Goal: Task Accomplishment & Management: Use online tool/utility

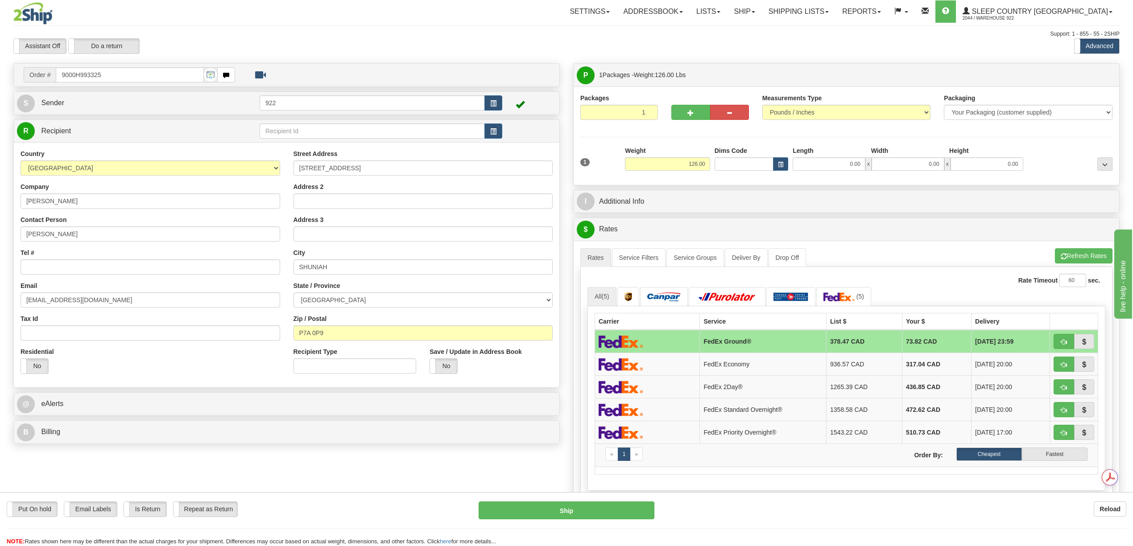
drag, startPoint x: 846, startPoint y: 163, endPoint x: 882, endPoint y: 163, distance: 35.2
click at [867, 164] on div "0.00 x 0.00 x 0.00" at bounding box center [908, 163] width 230 height 13
type input "54.00"
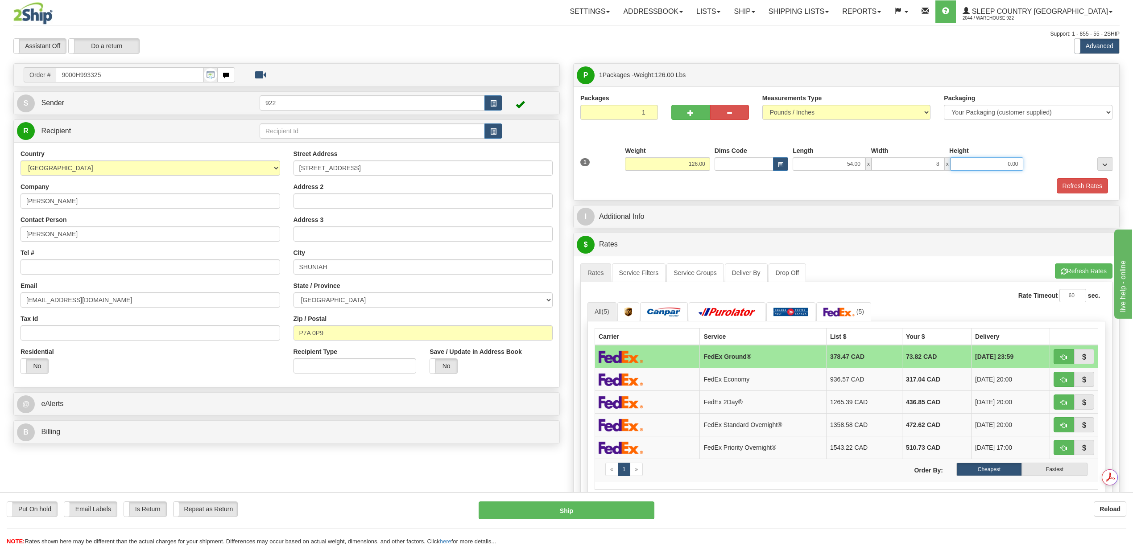
type input "8.00"
type input "34.00"
click at [1074, 188] on button "Refresh Rates" at bounding box center [1082, 185] width 51 height 15
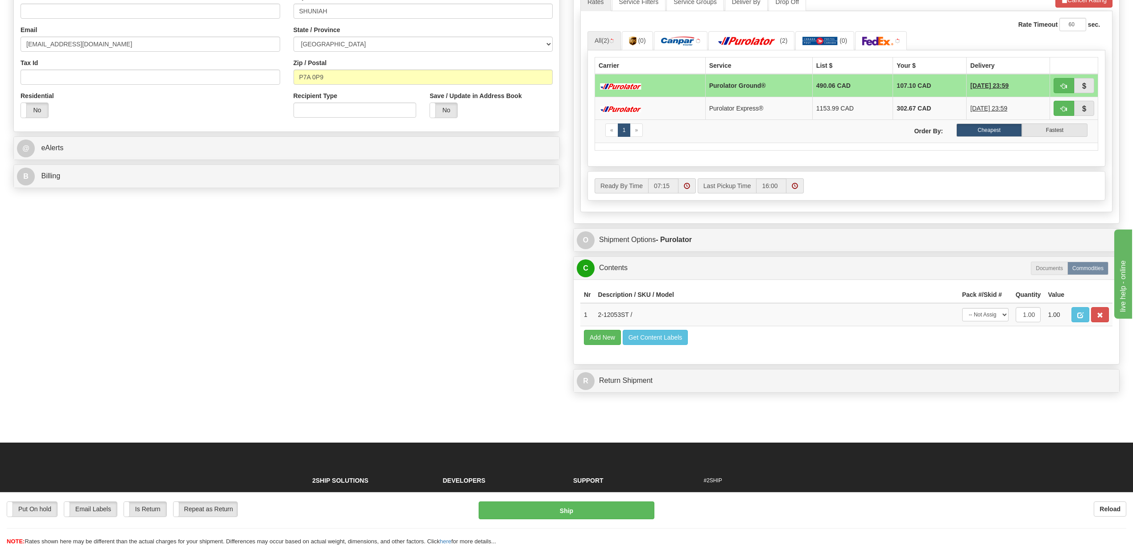
scroll to position [297, 0]
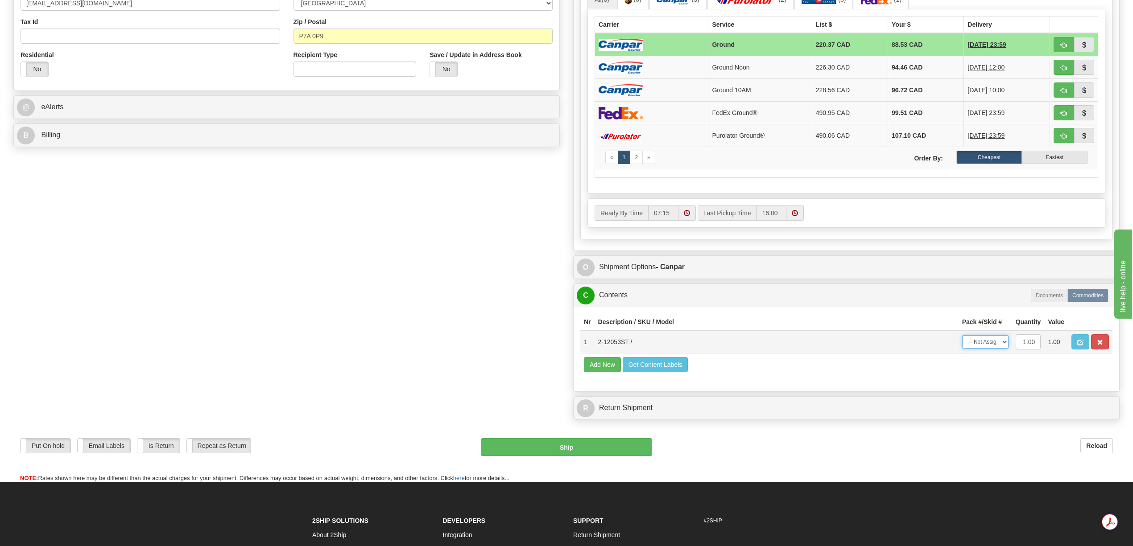
click at [1004, 349] on select "-- Not Assigned -- Package 1" at bounding box center [985, 341] width 46 height 13
select select "0"
click at [962, 349] on select "-- Not Assigned -- Package 1" at bounding box center [985, 341] width 46 height 13
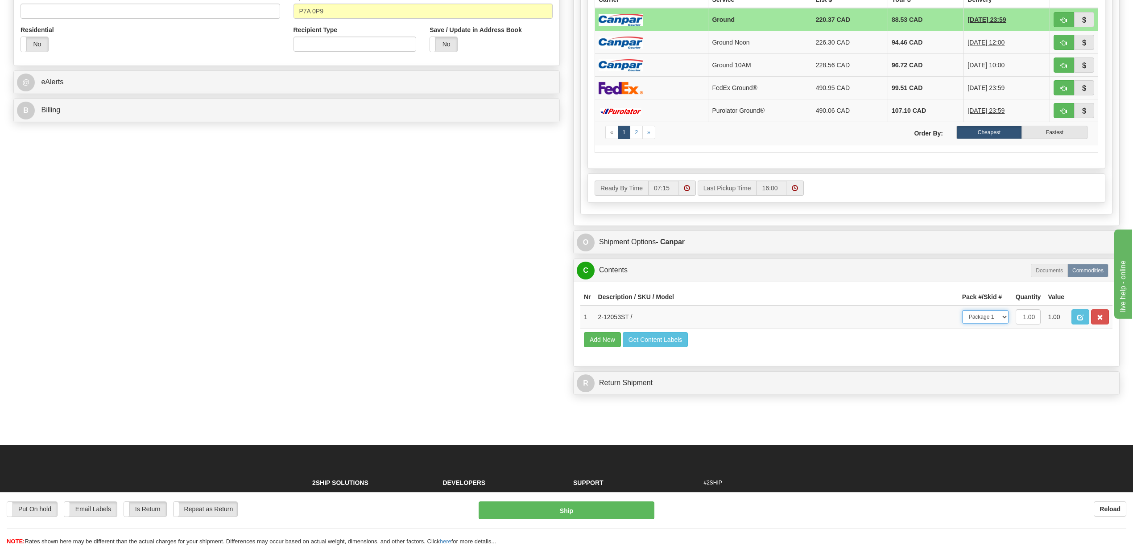
scroll to position [323, 0]
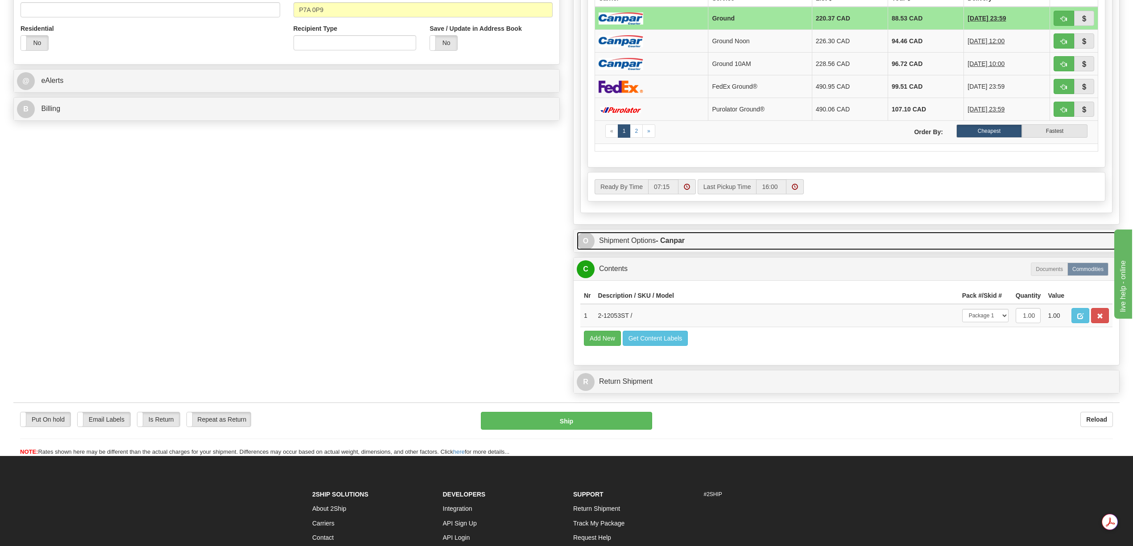
click at [649, 250] on link "O Shipment Options - Canpar" at bounding box center [846, 241] width 539 height 18
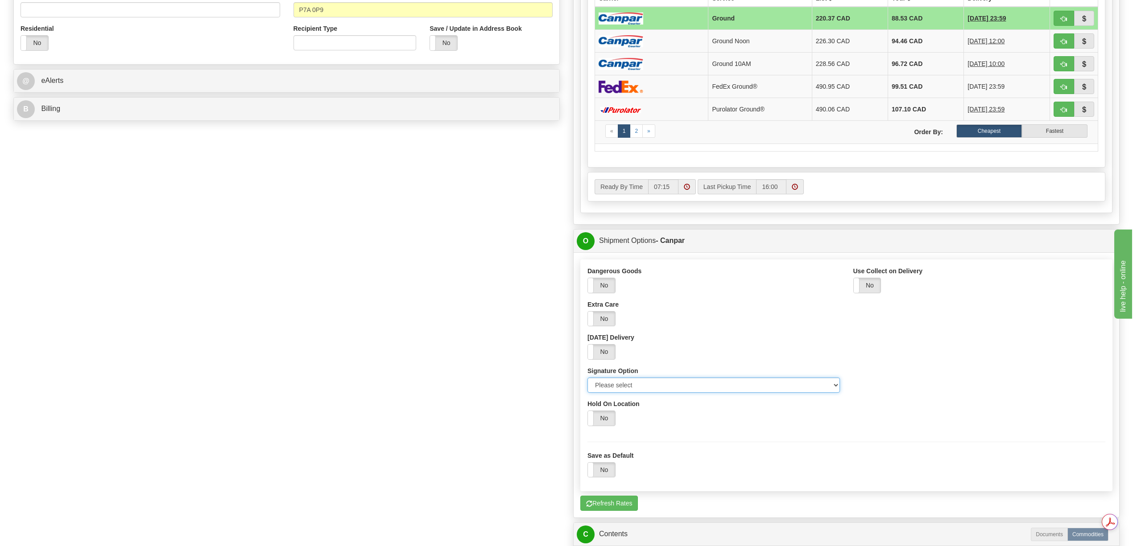
click at [834, 391] on select "Please select No Signature Required Signature Required Adult Signature" at bounding box center [713, 385] width 252 height 15
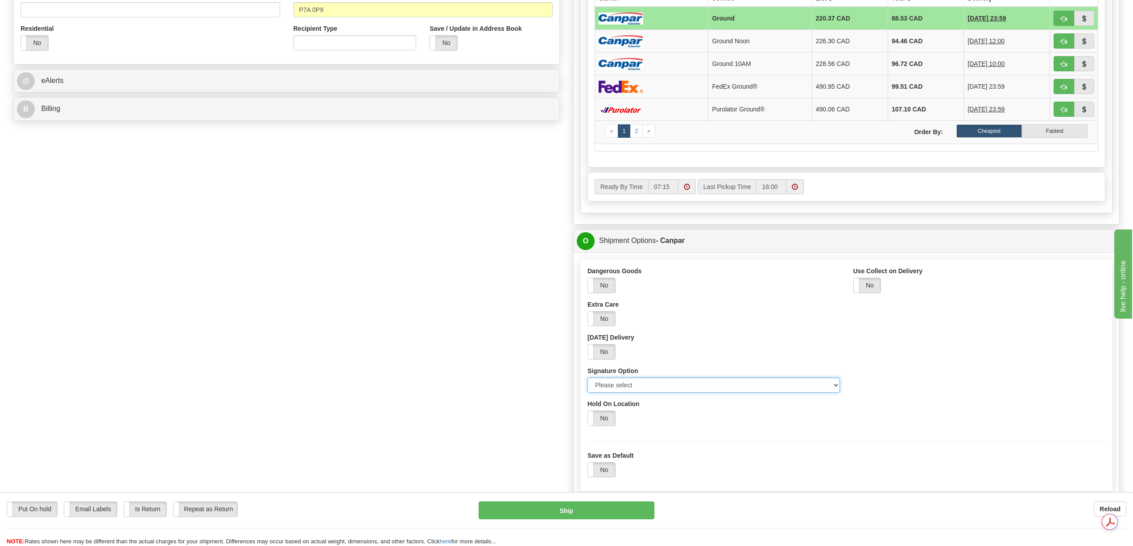
select select "1"
click at [587, 384] on select "Please select No Signature Required Signature Required Adult Signature" at bounding box center [713, 385] width 252 height 15
click at [917, 372] on div "Dangerous Goods Yes No Extra Care Yes No [DATE] Delivery Yes No Signature Optio…" at bounding box center [846, 350] width 531 height 166
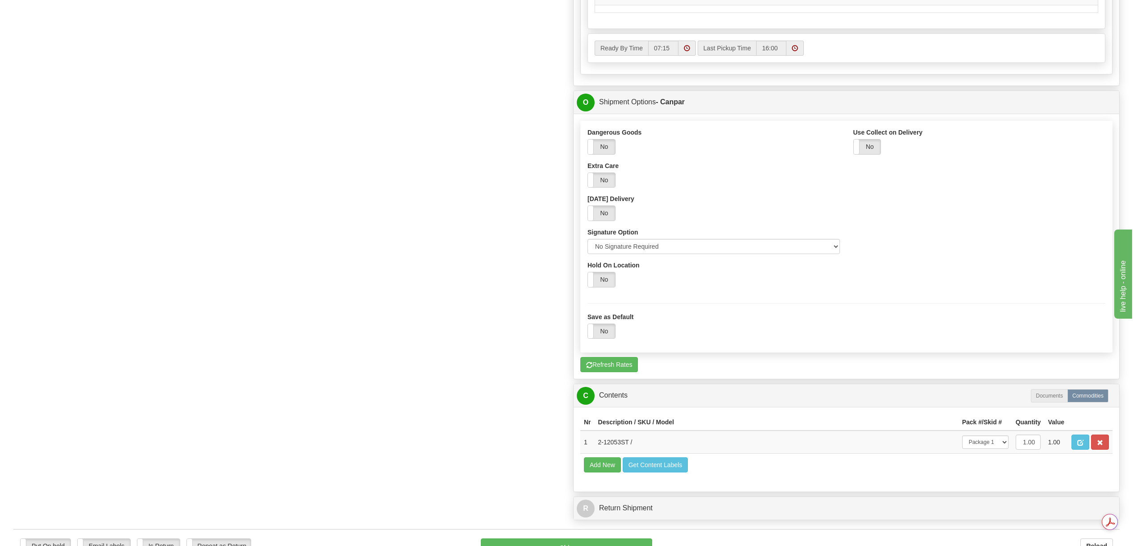
scroll to position [696, 0]
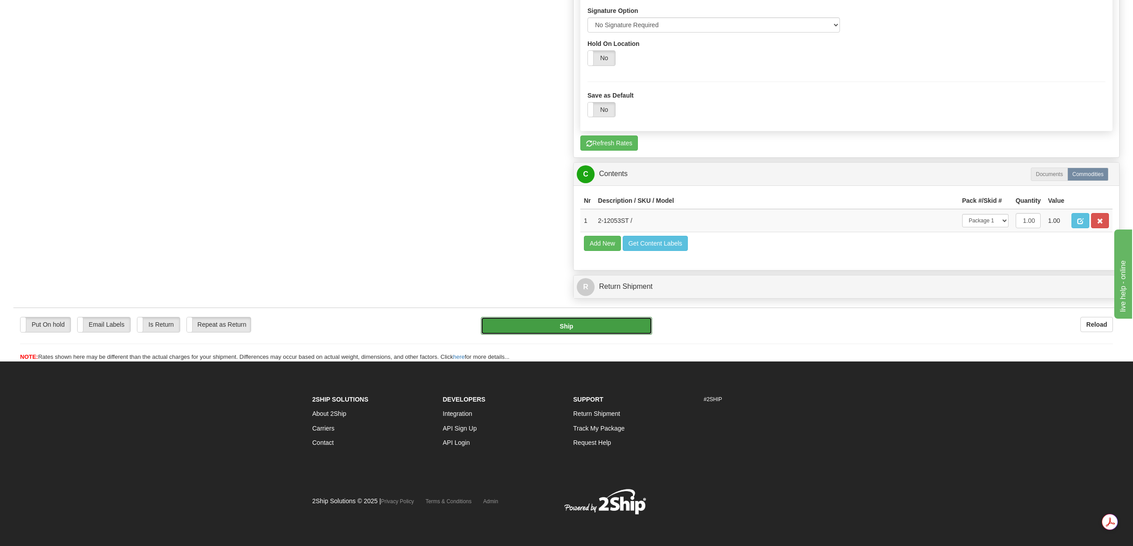
click at [617, 335] on button "Ship" at bounding box center [566, 326] width 171 height 18
type input "1"
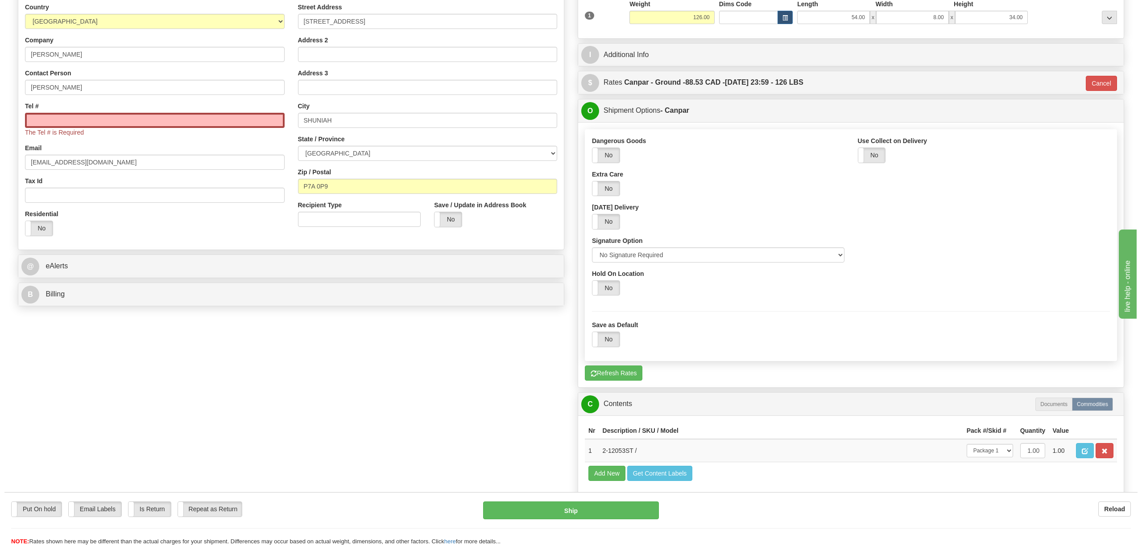
scroll to position [0, 0]
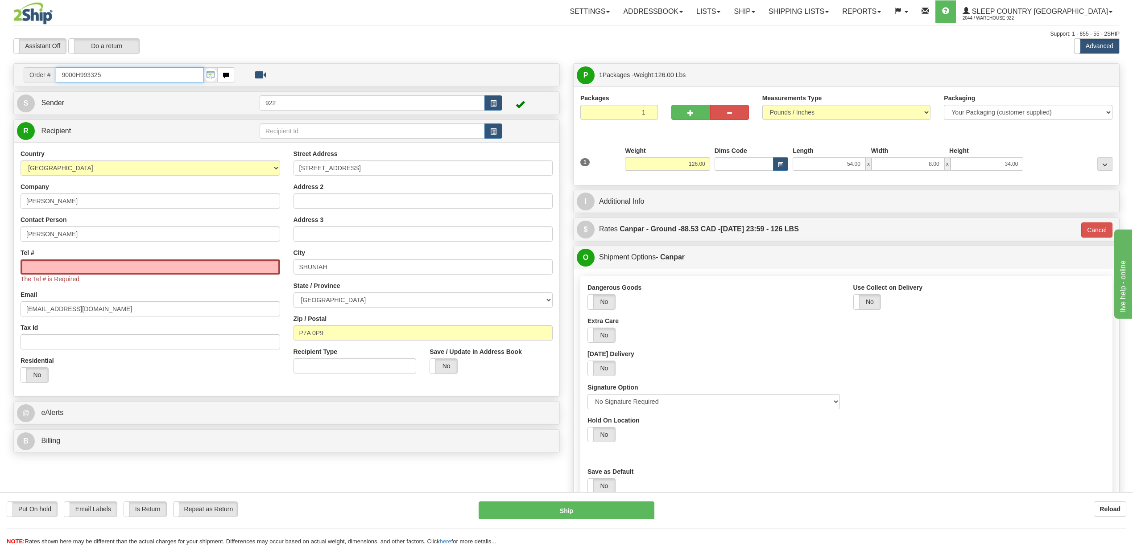
drag, startPoint x: 111, startPoint y: 72, endPoint x: 34, endPoint y: 75, distance: 77.2
click at [37, 75] on div "Order # 9000H993325" at bounding box center [129, 74] width 211 height 15
click at [33, 275] on input "Tel #" at bounding box center [151, 267] width 260 height 15
paste input "[PHONE_NUMBER]"
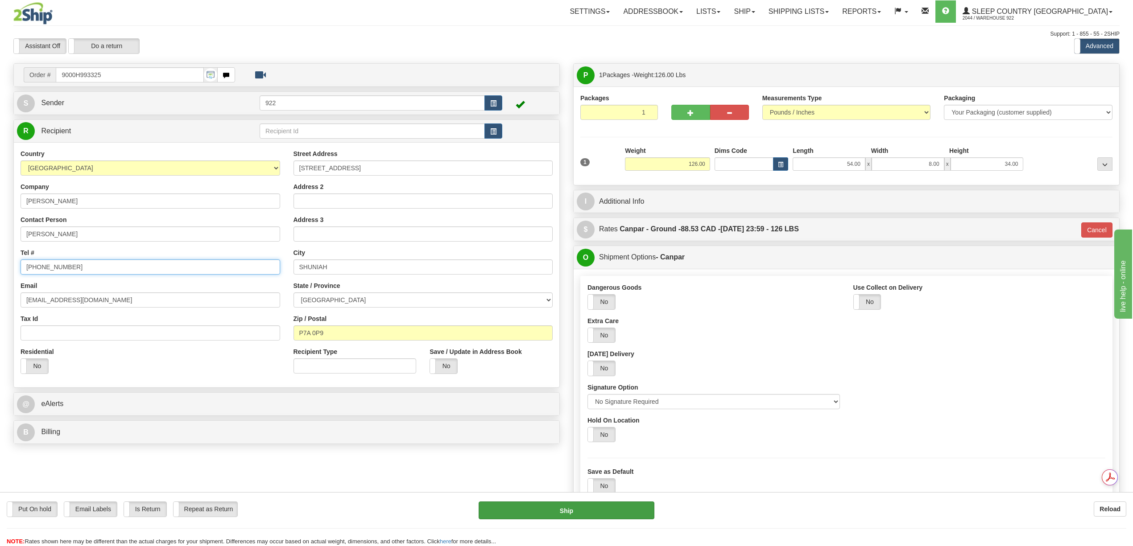
type input "[PHONE_NUMBER]"
click at [586, 516] on button "Ship" at bounding box center [566, 511] width 175 height 18
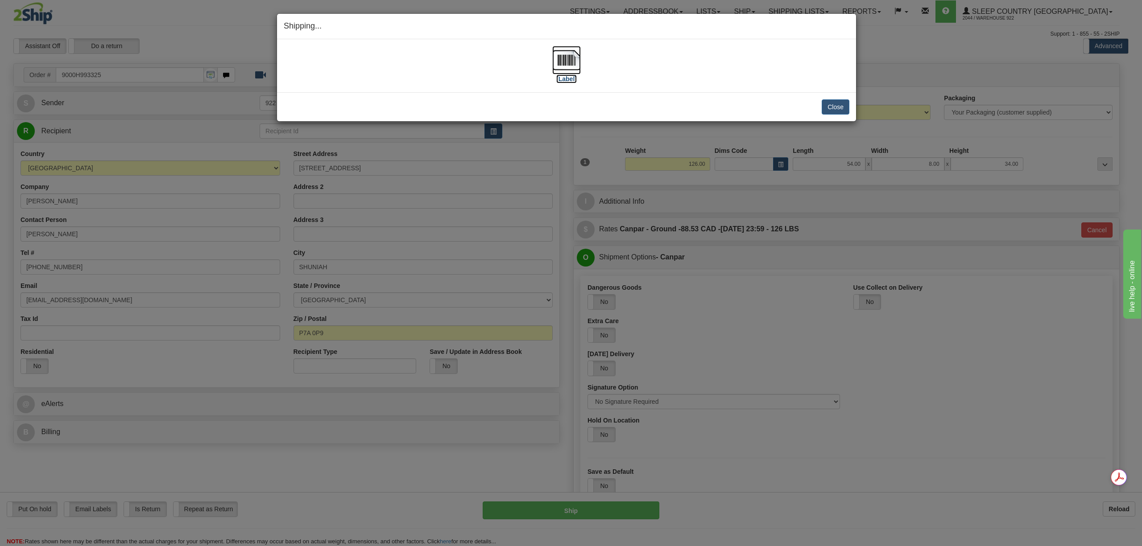
click at [566, 59] on img at bounding box center [566, 60] width 29 height 29
click at [829, 111] on button "Close" at bounding box center [836, 106] width 28 height 15
